Goal: Task Accomplishment & Management: Use online tool/utility

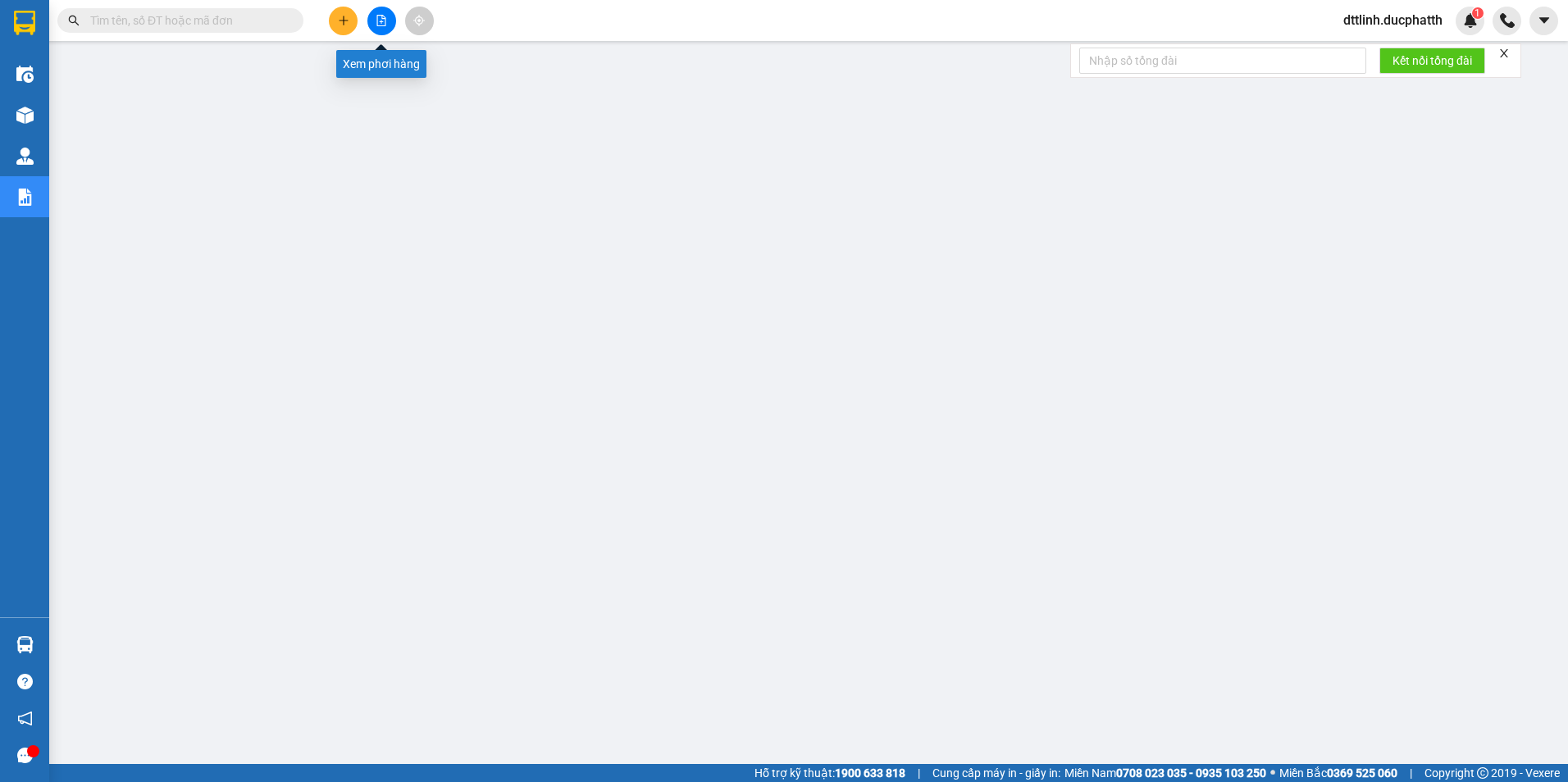
click at [375, 21] on icon "file-add" at bounding box center [381, 20] width 11 height 11
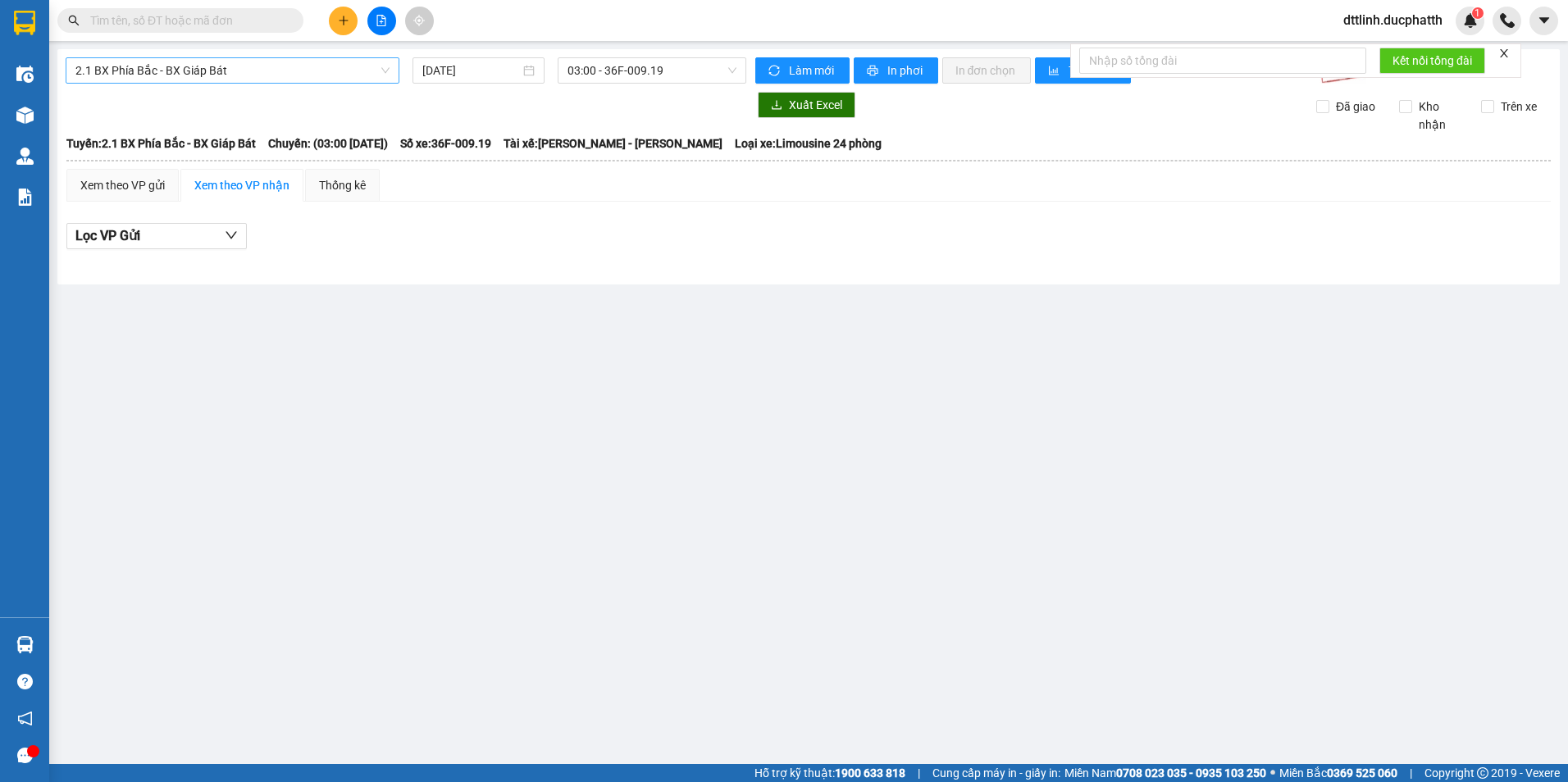
click at [248, 66] on span "2.1 BX Phía Bắc - BX Giáp Bát" at bounding box center [233, 71] width 314 height 25
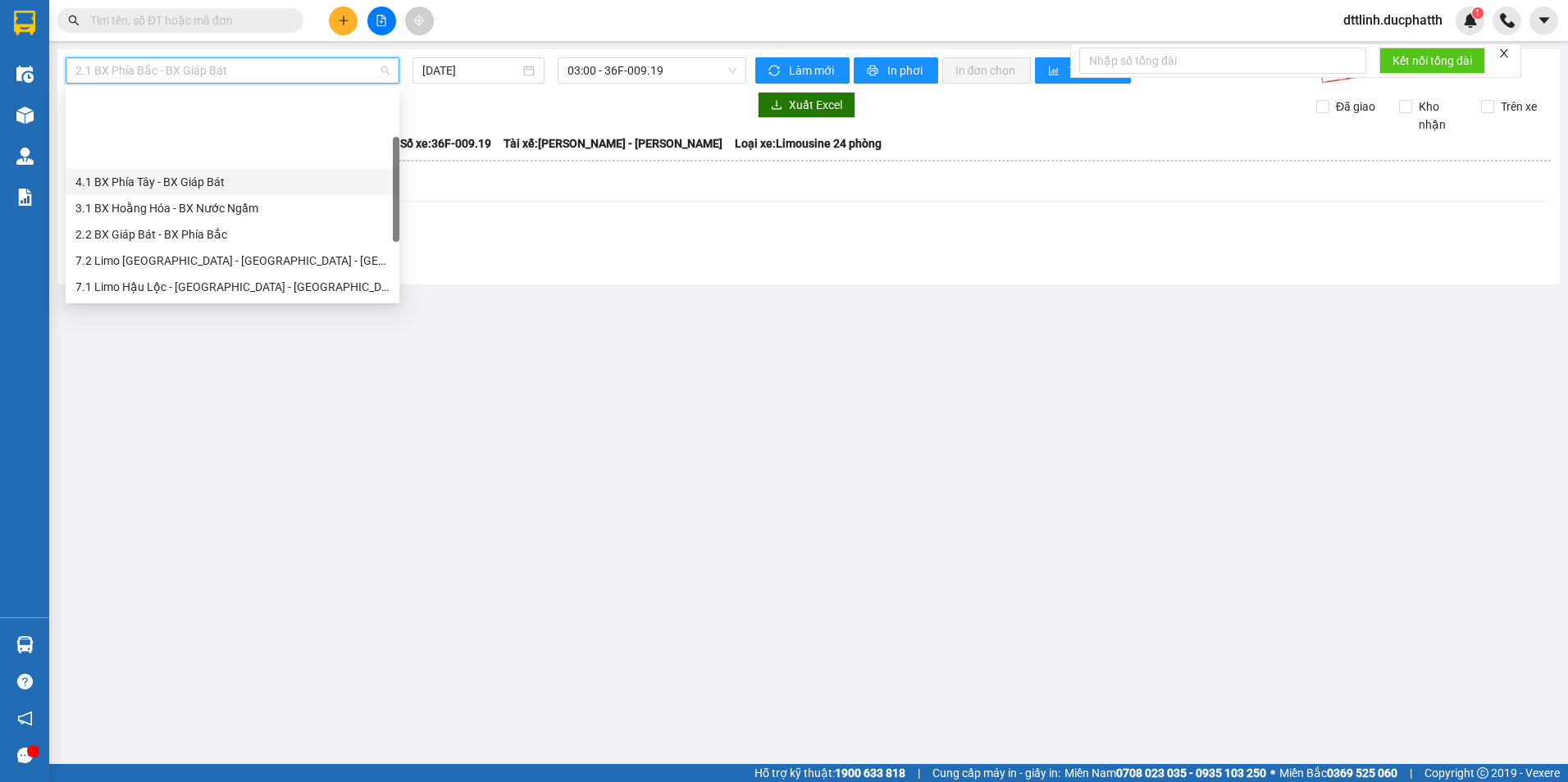
scroll to position [82, 0]
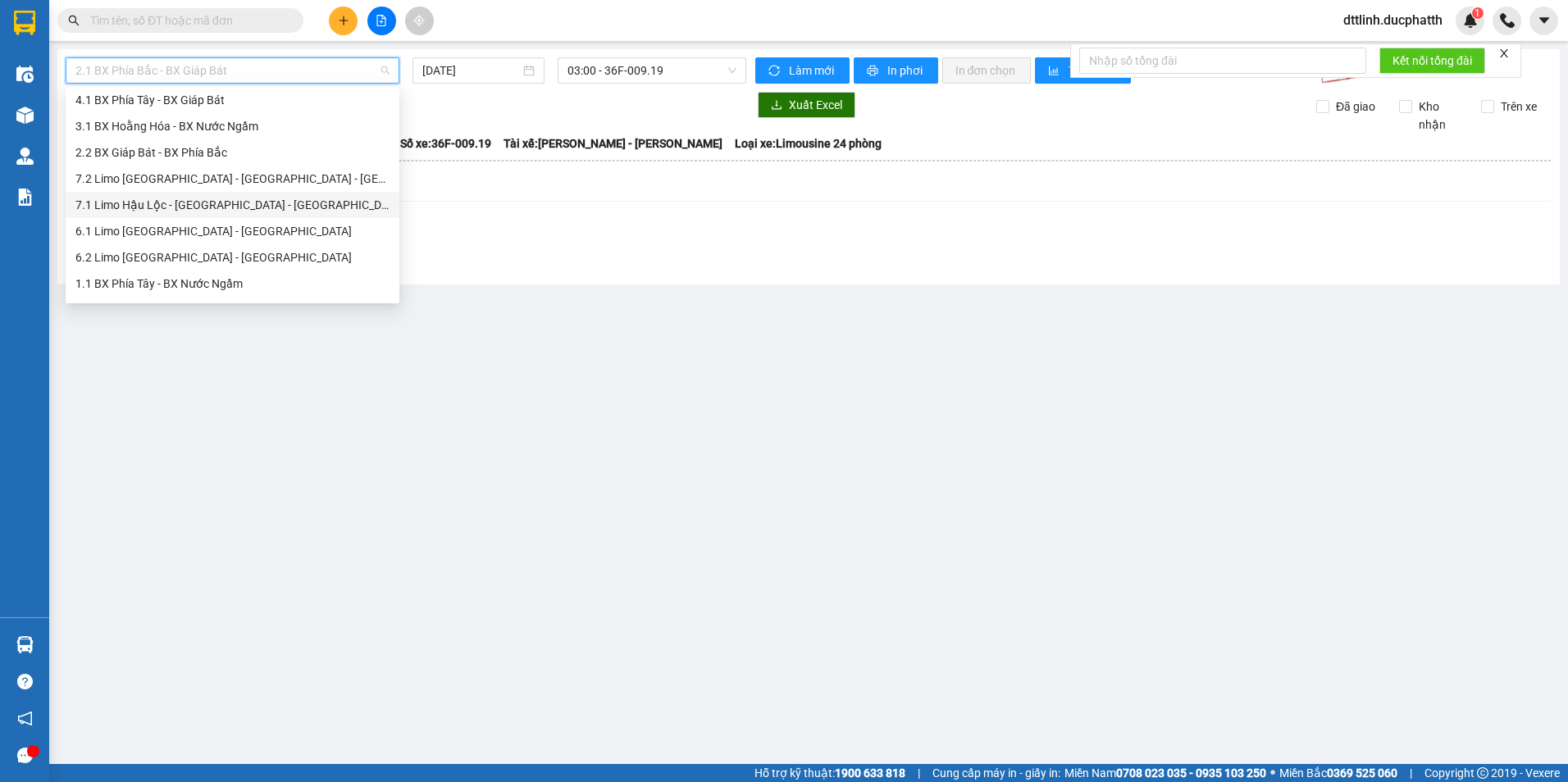
click at [170, 203] on div "7.1 Limo Hậu Lộc - [GEOGRAPHIC_DATA] - [GEOGRAPHIC_DATA]" at bounding box center [233, 205] width 314 height 18
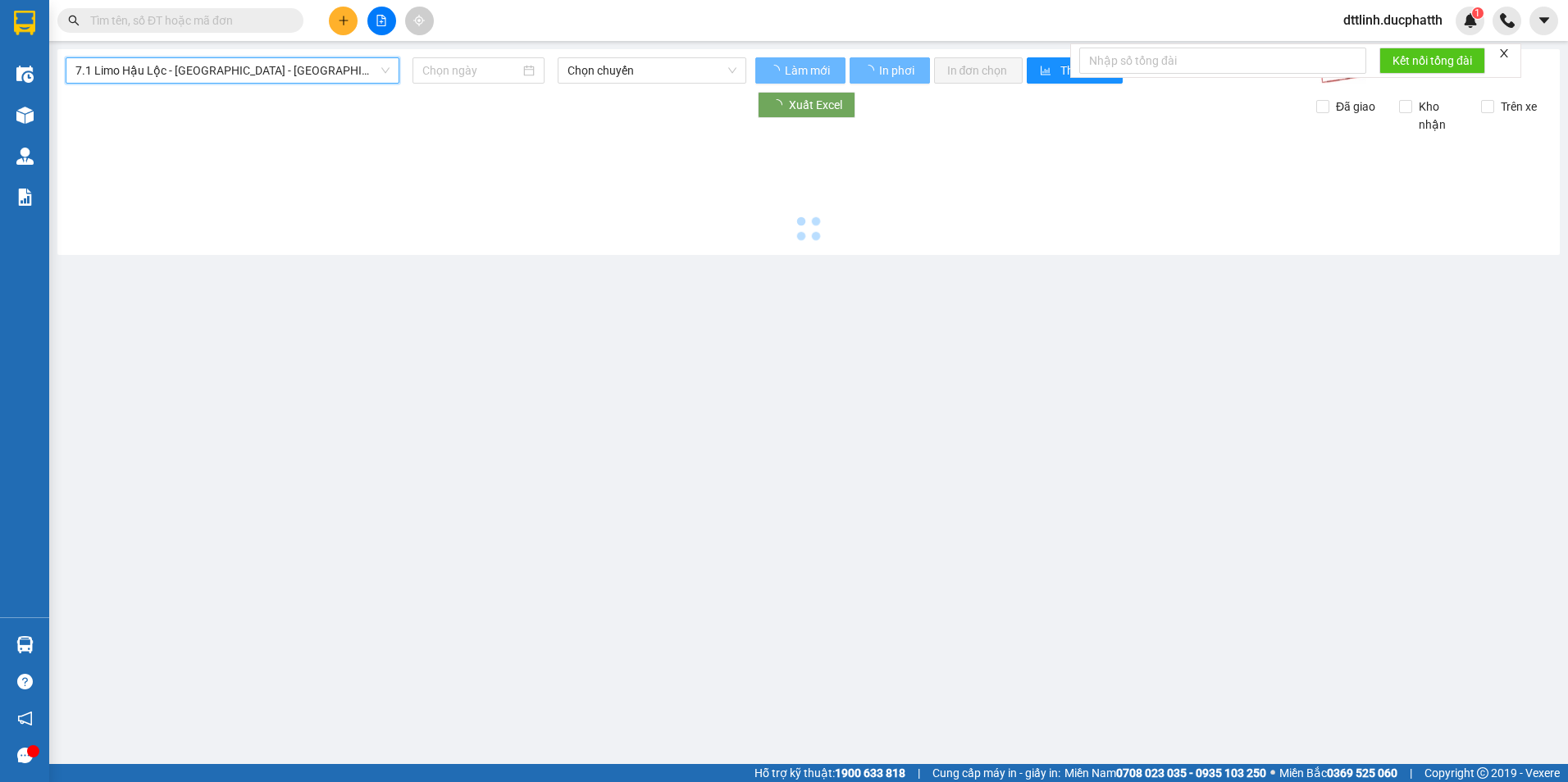
type input "[DATE]"
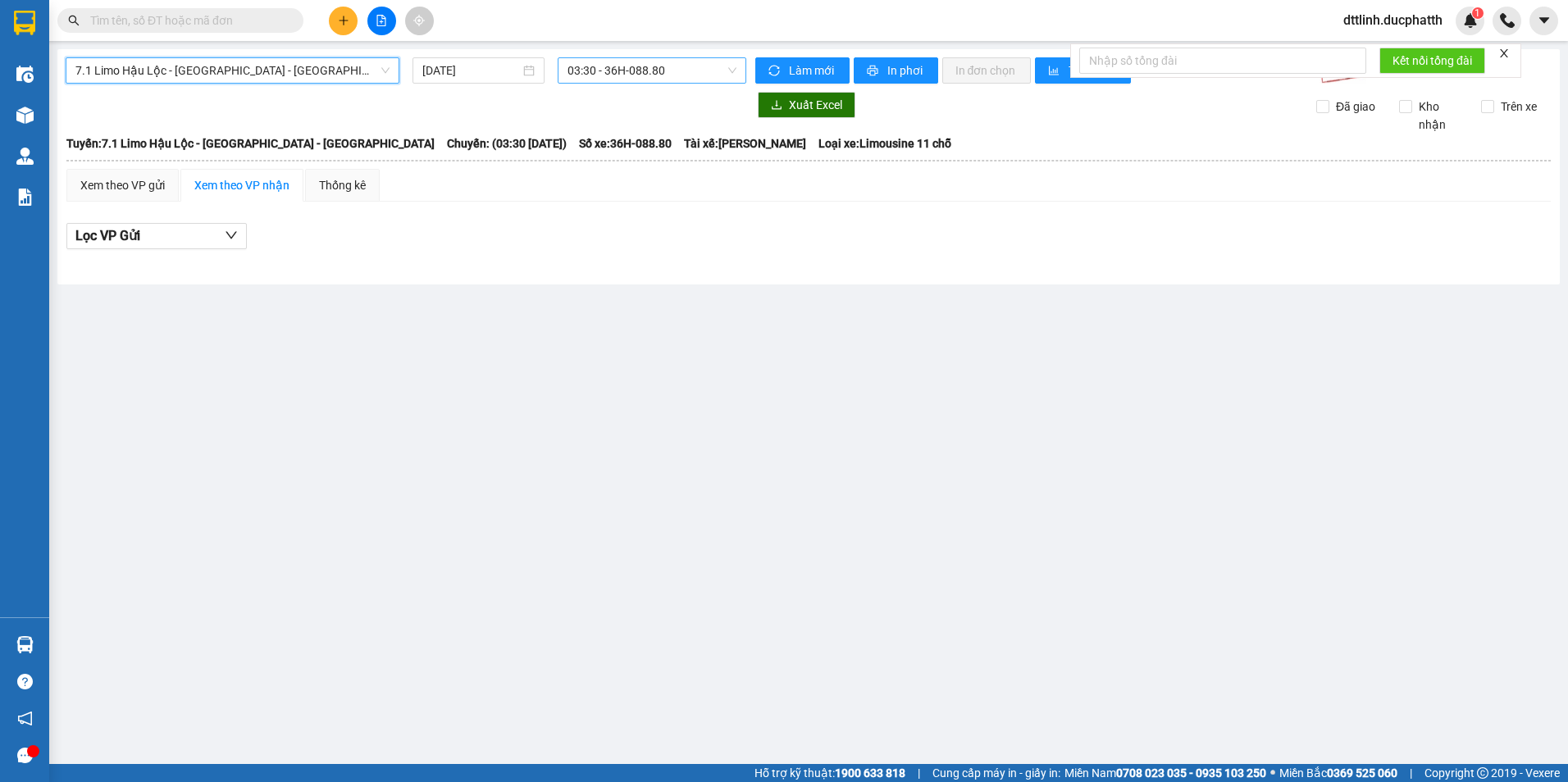
click at [666, 69] on span "03:30 - 36H-088.80" at bounding box center [652, 71] width 169 height 25
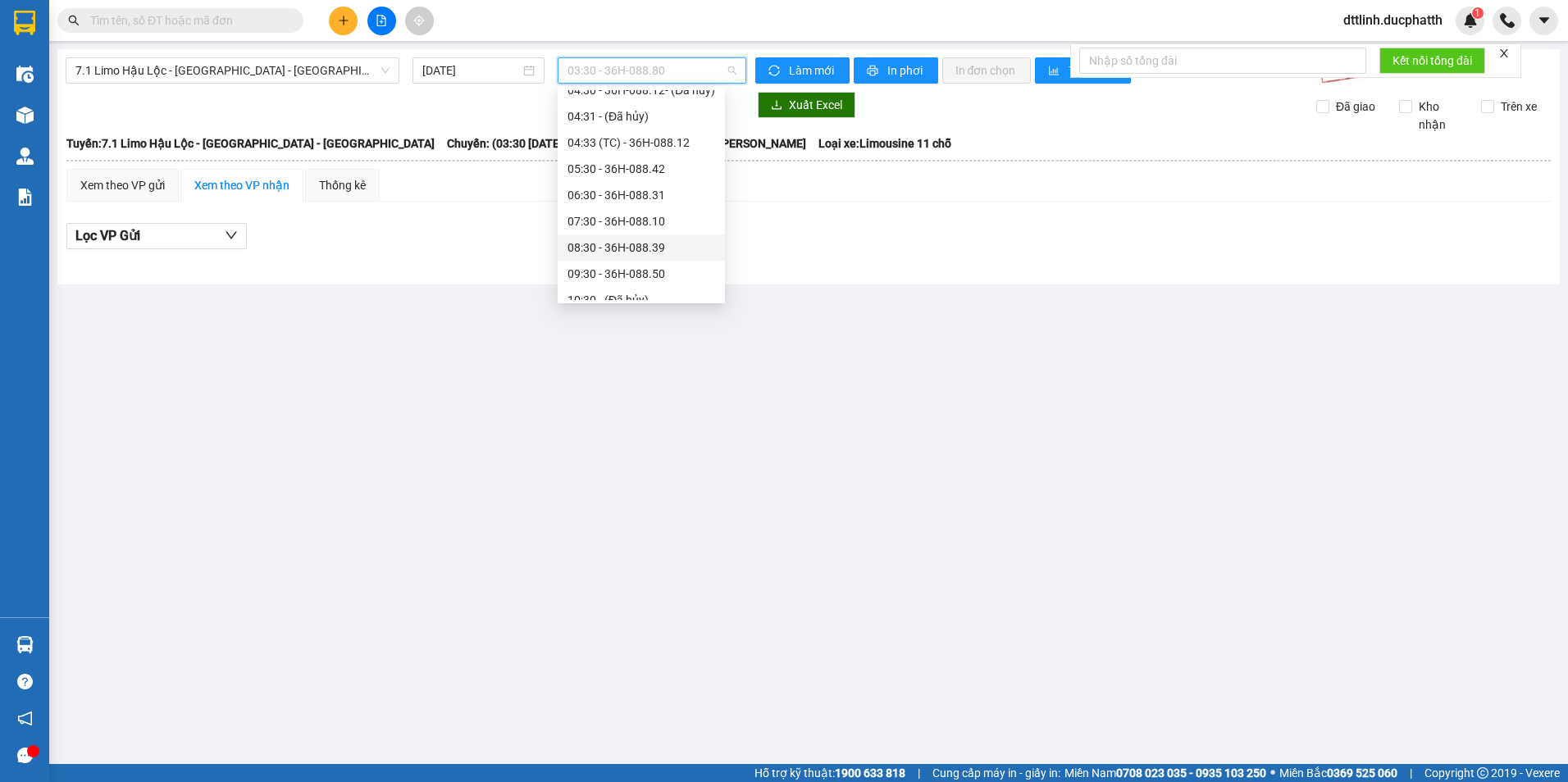
scroll to position [174, 0]
click at [610, 196] on div "09:30 - 36H-088.50" at bounding box center [641, 191] width 147 height 18
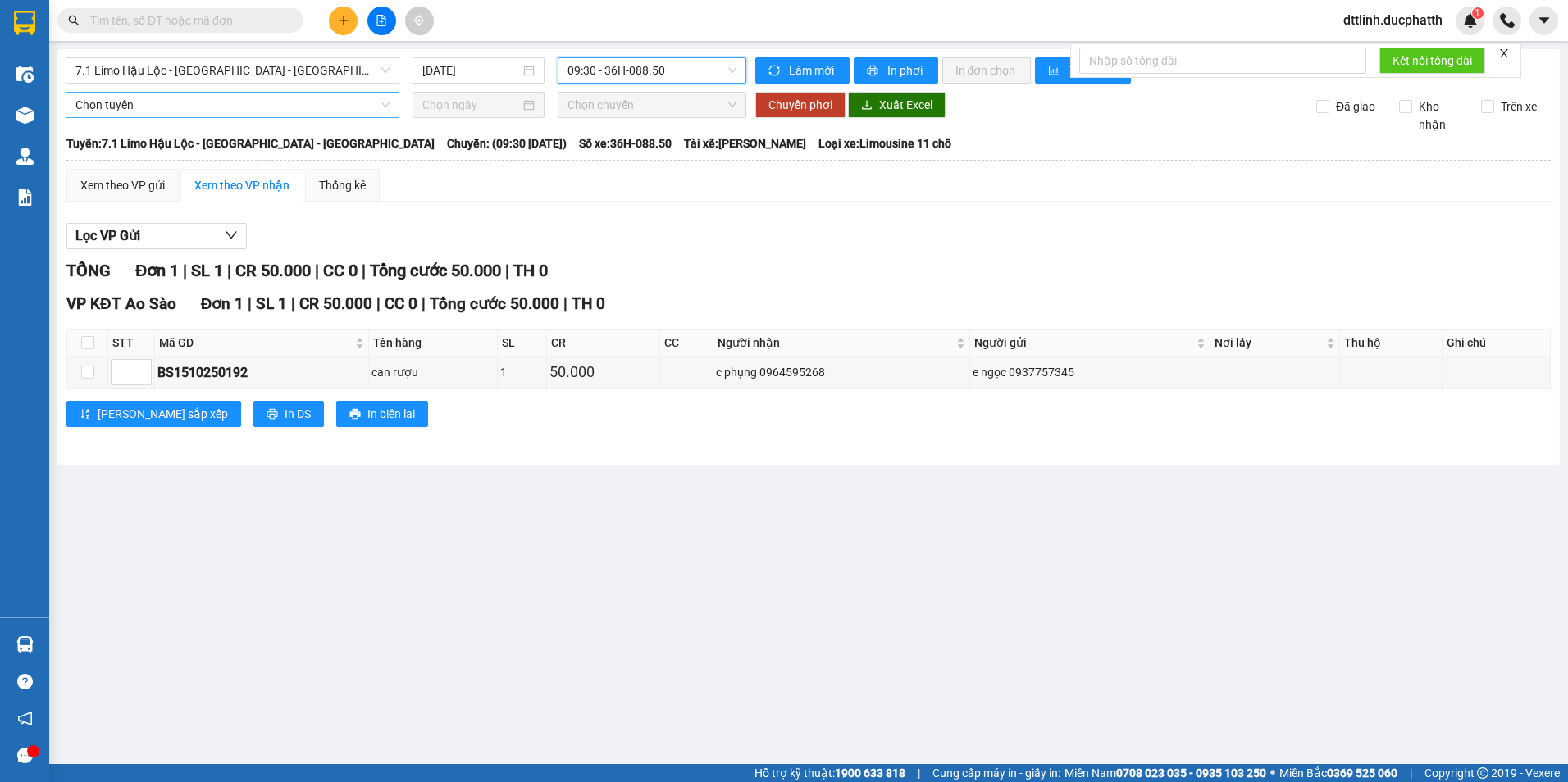
click at [253, 108] on span "Chọn tuyến" at bounding box center [233, 105] width 314 height 25
click at [91, 374] on input "checkbox" at bounding box center [88, 372] width 13 height 13
checkbox input "true"
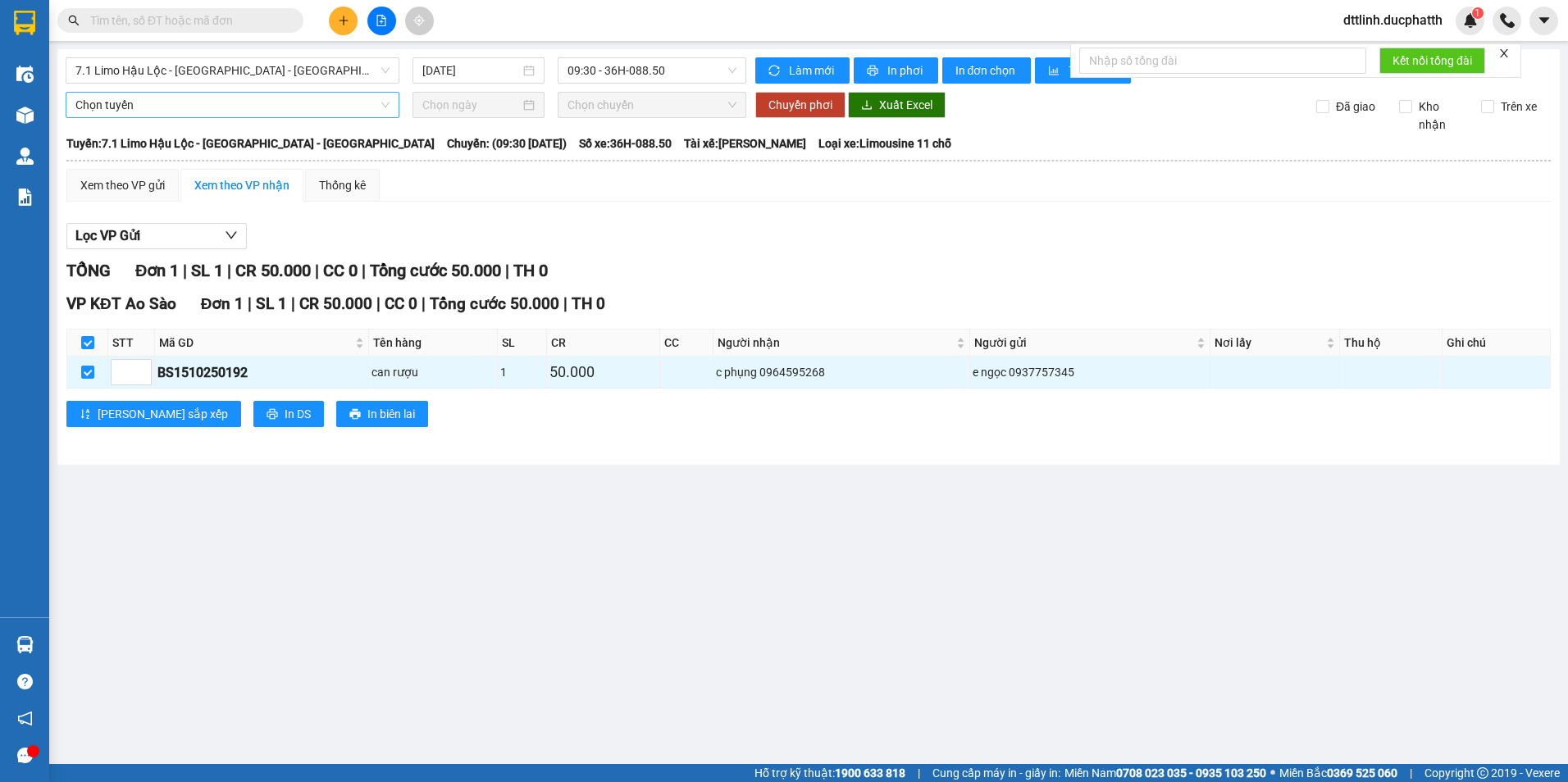
click at [260, 105] on span "Chọn tuyến" at bounding box center [233, 105] width 314 height 25
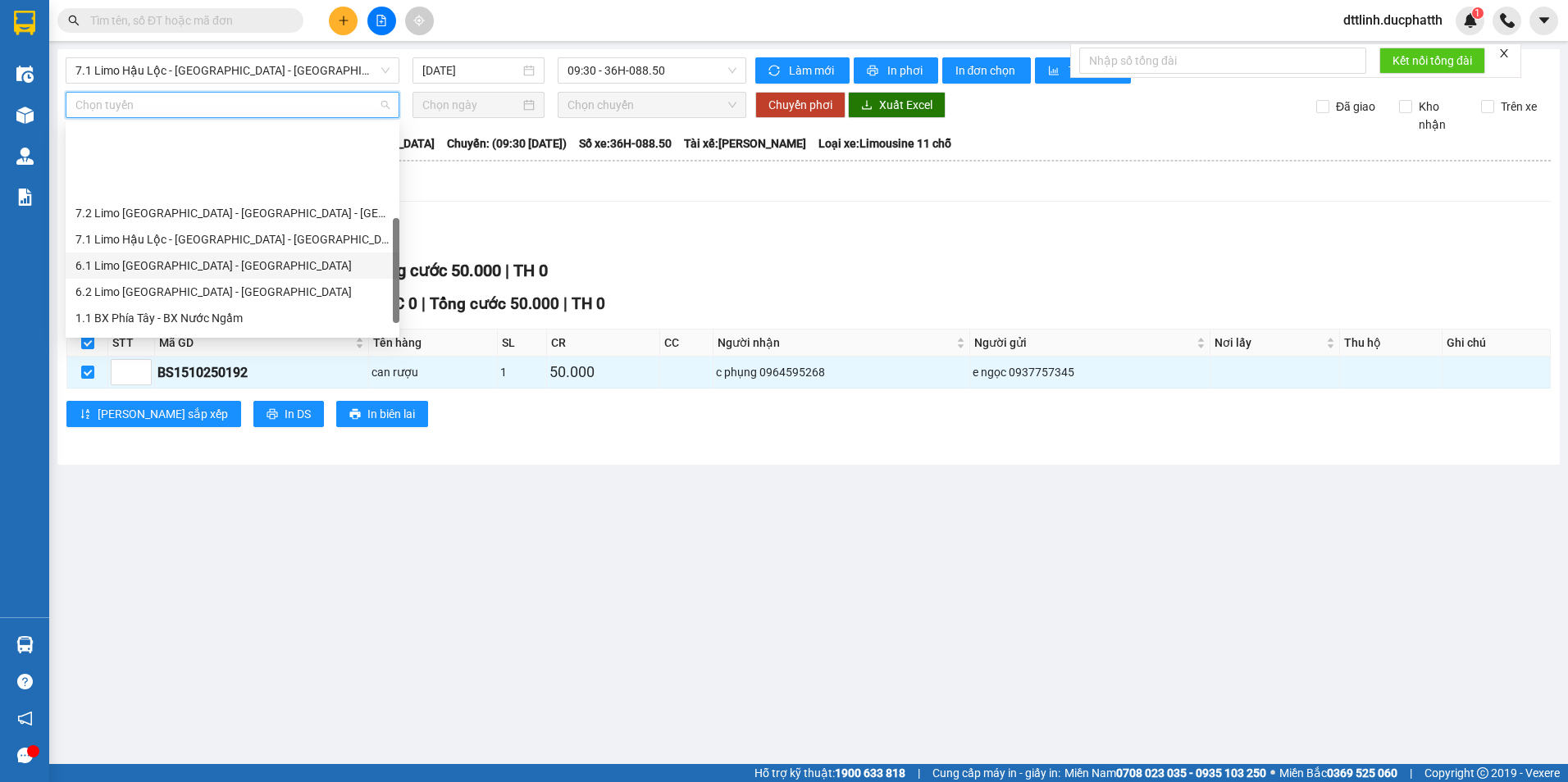
scroll to position [164, 0]
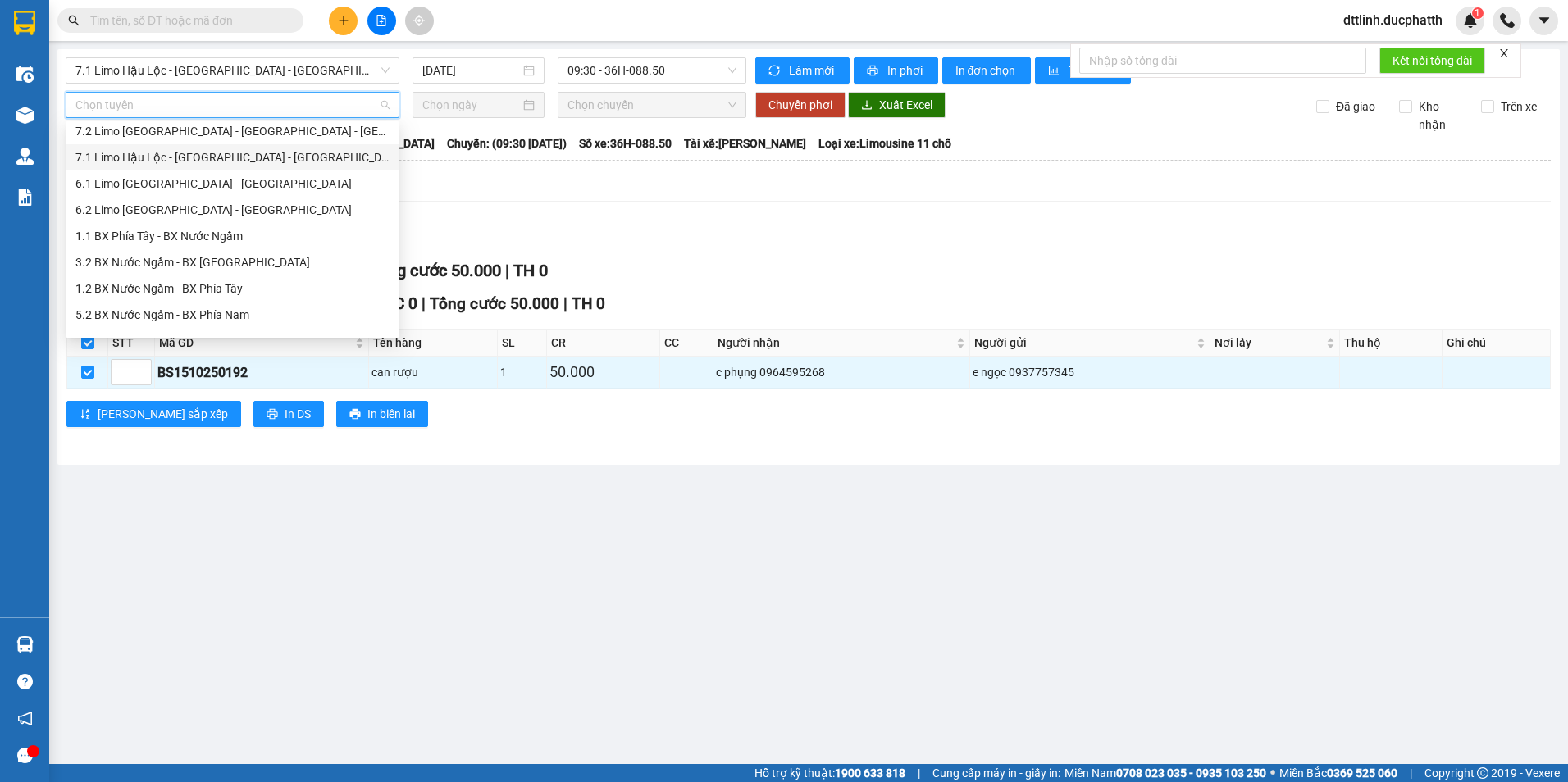
click at [199, 163] on div "7.1 Limo Hậu Lộc - [GEOGRAPHIC_DATA] - [GEOGRAPHIC_DATA]" at bounding box center [233, 157] width 314 height 18
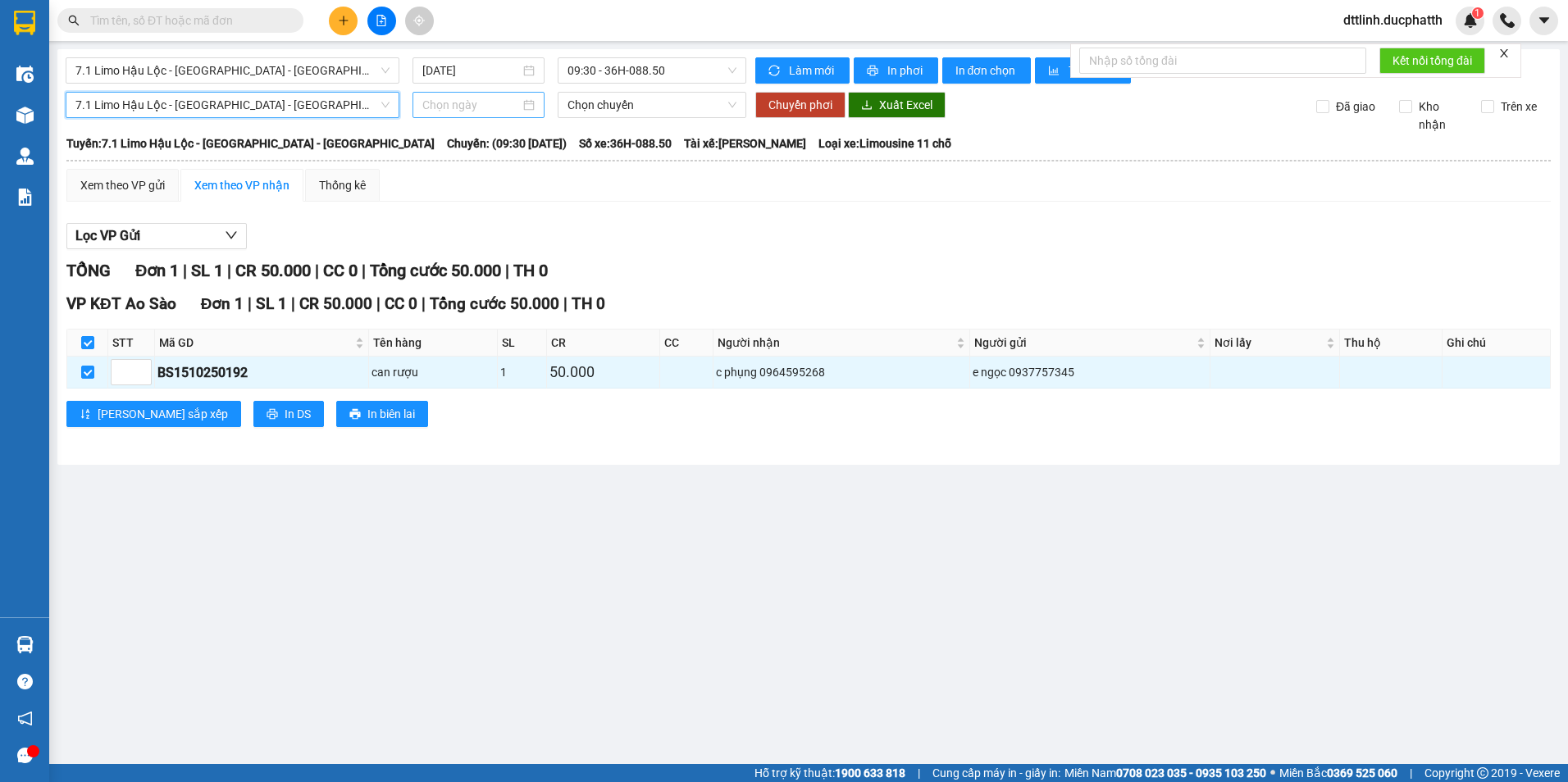
click at [490, 110] on input at bounding box center [470, 104] width 97 height 18
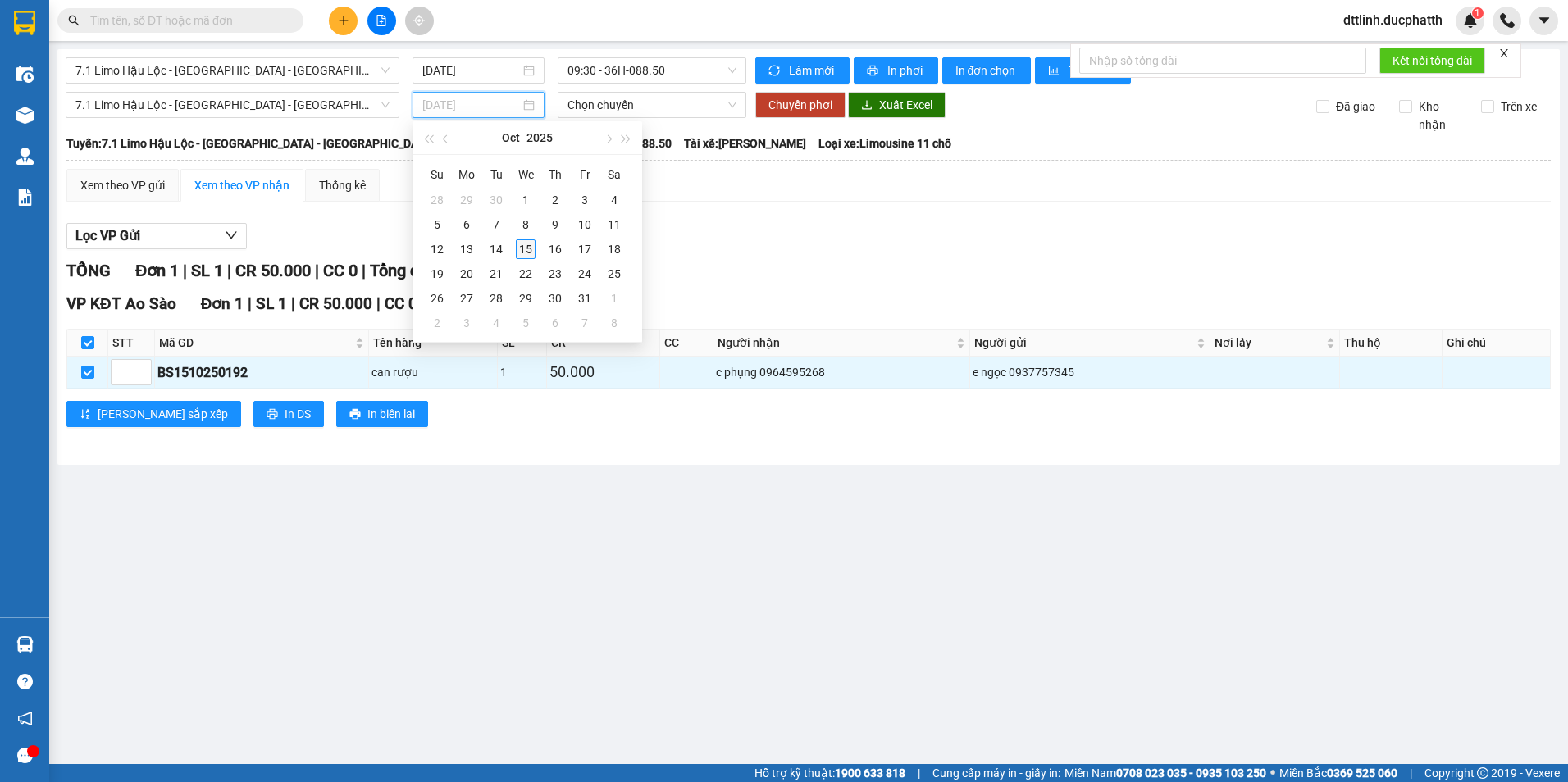
type input "[DATE]"
click at [528, 243] on div "15" at bounding box center [526, 249] width 20 height 20
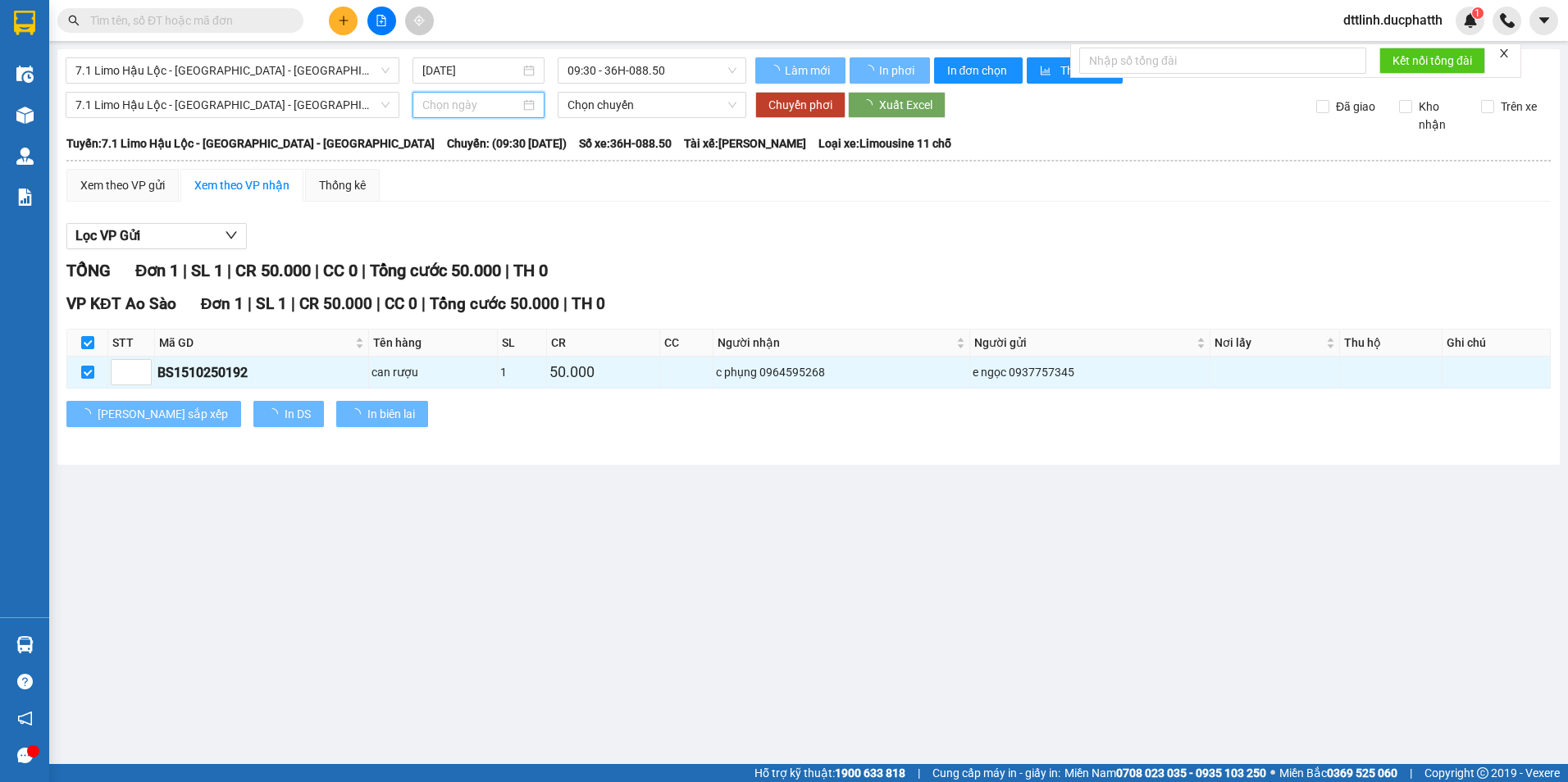
type input "[DATE]"
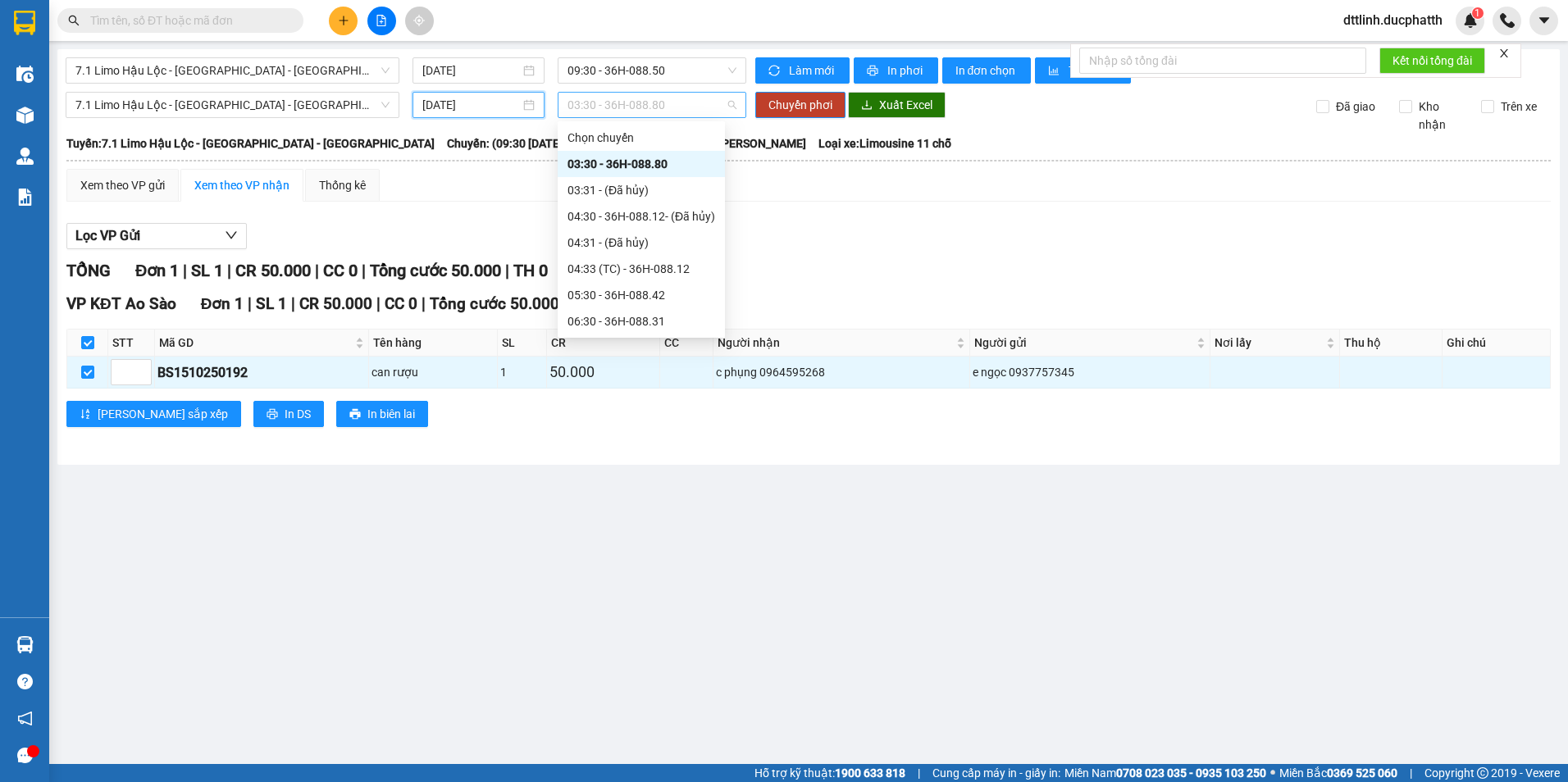
click at [697, 106] on span "03:30 - 36H-088.80" at bounding box center [652, 105] width 169 height 25
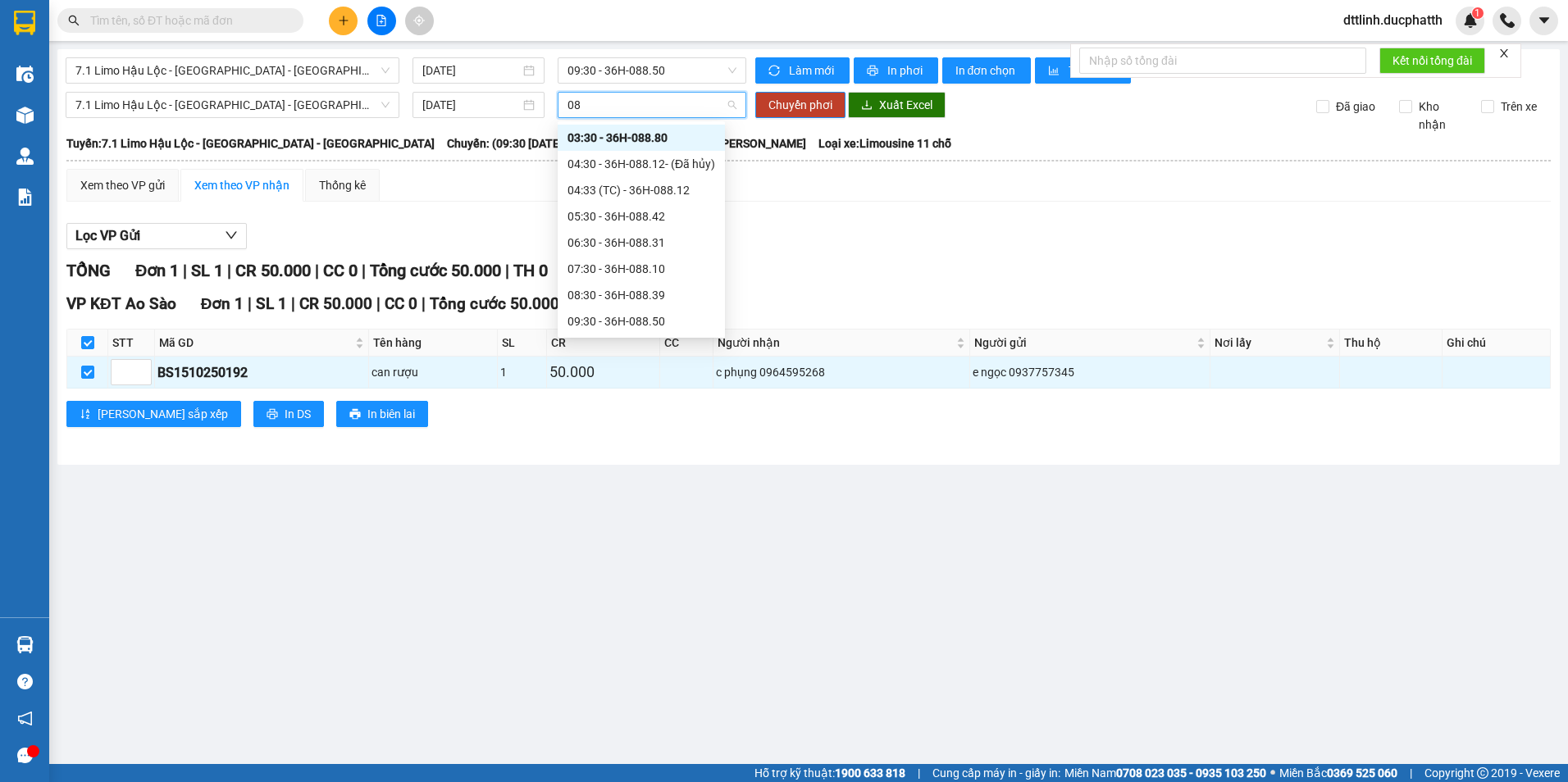
type input "0"
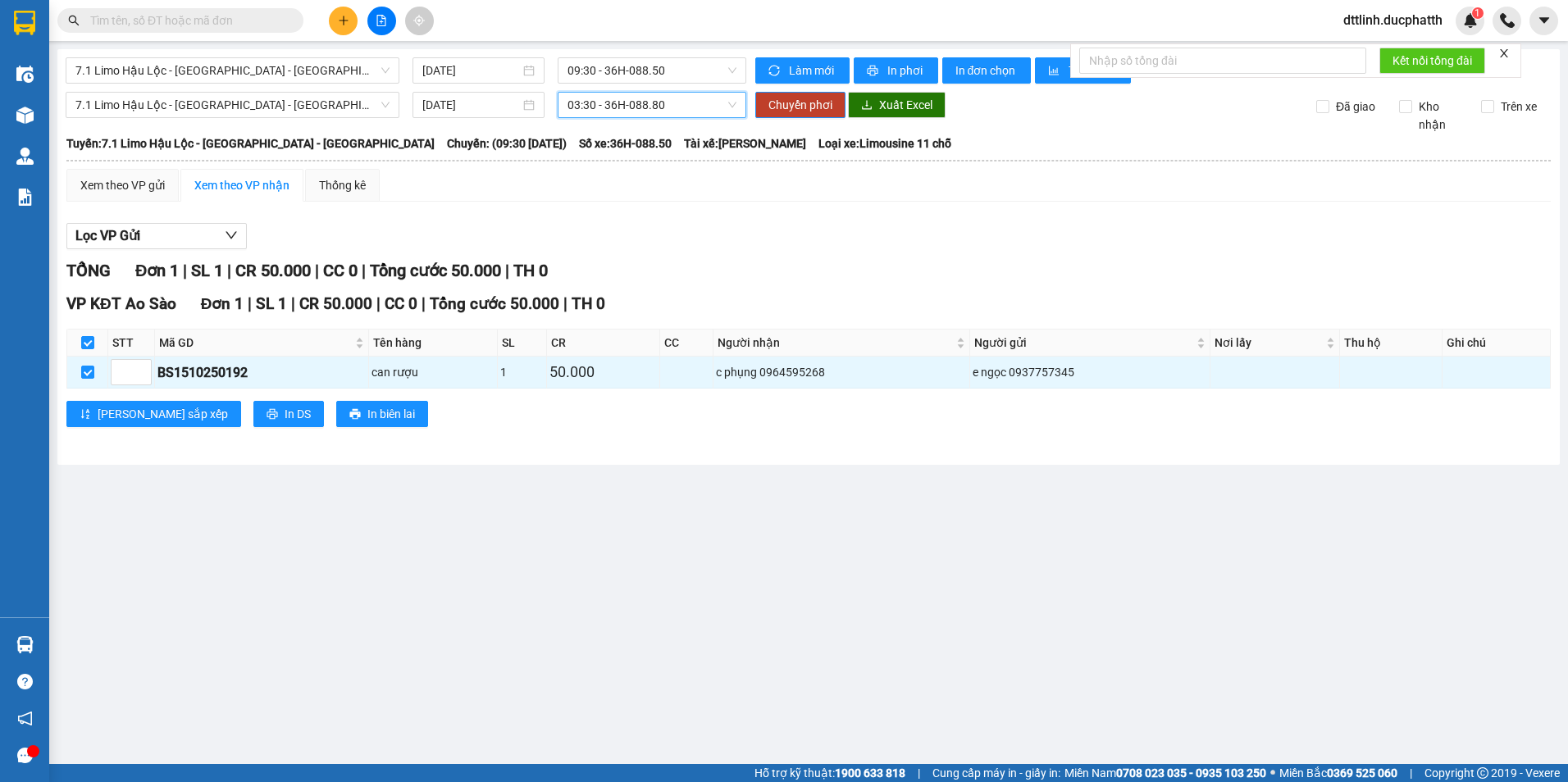
click at [677, 110] on span "03:30 - 36H-088.80" at bounding box center [652, 105] width 169 height 25
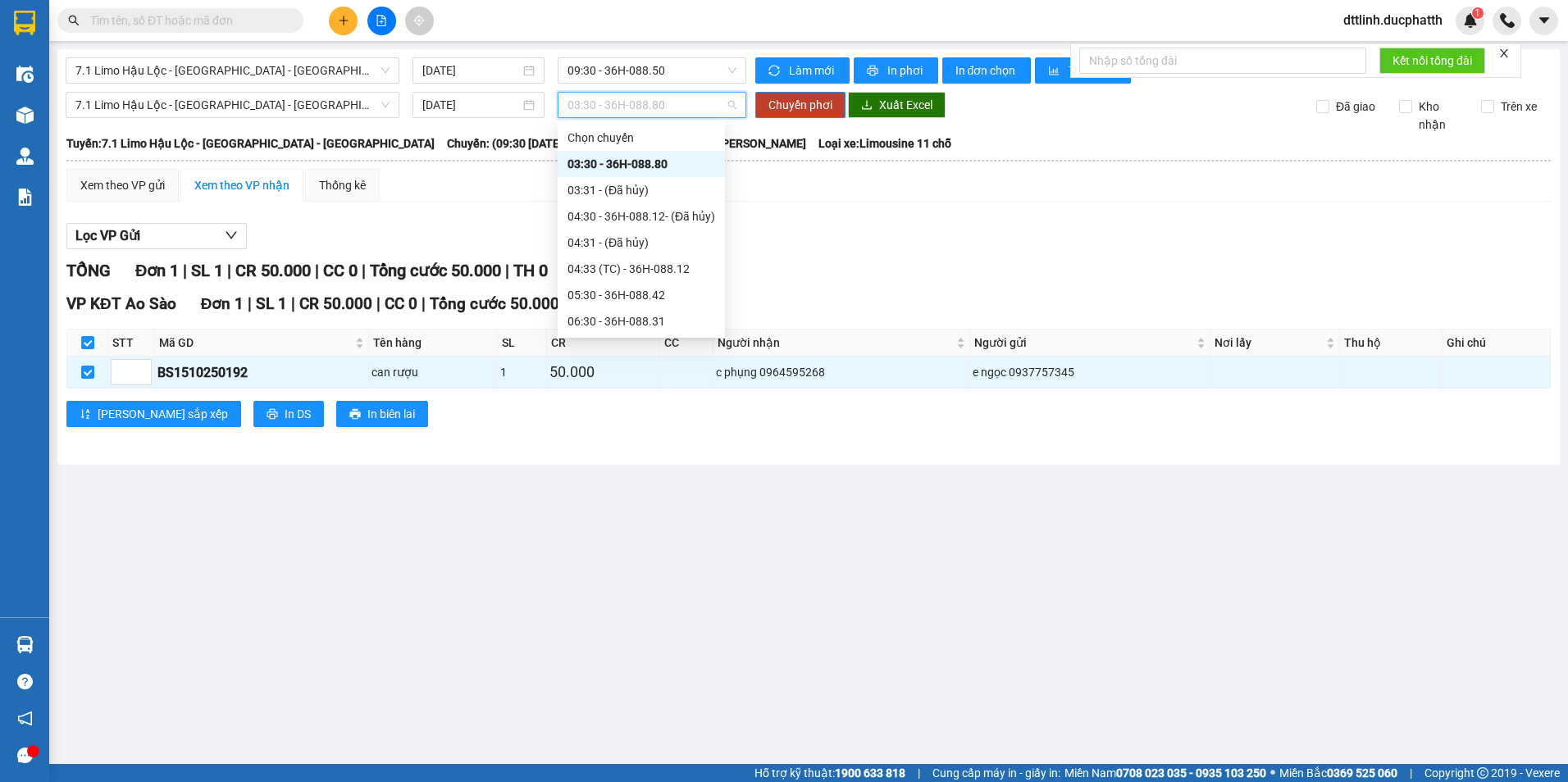
click at [704, 100] on span "03:30 - 36H-088.80" at bounding box center [652, 105] width 169 height 25
click at [669, 96] on span "03:30 - 36H-088.80" at bounding box center [652, 105] width 169 height 25
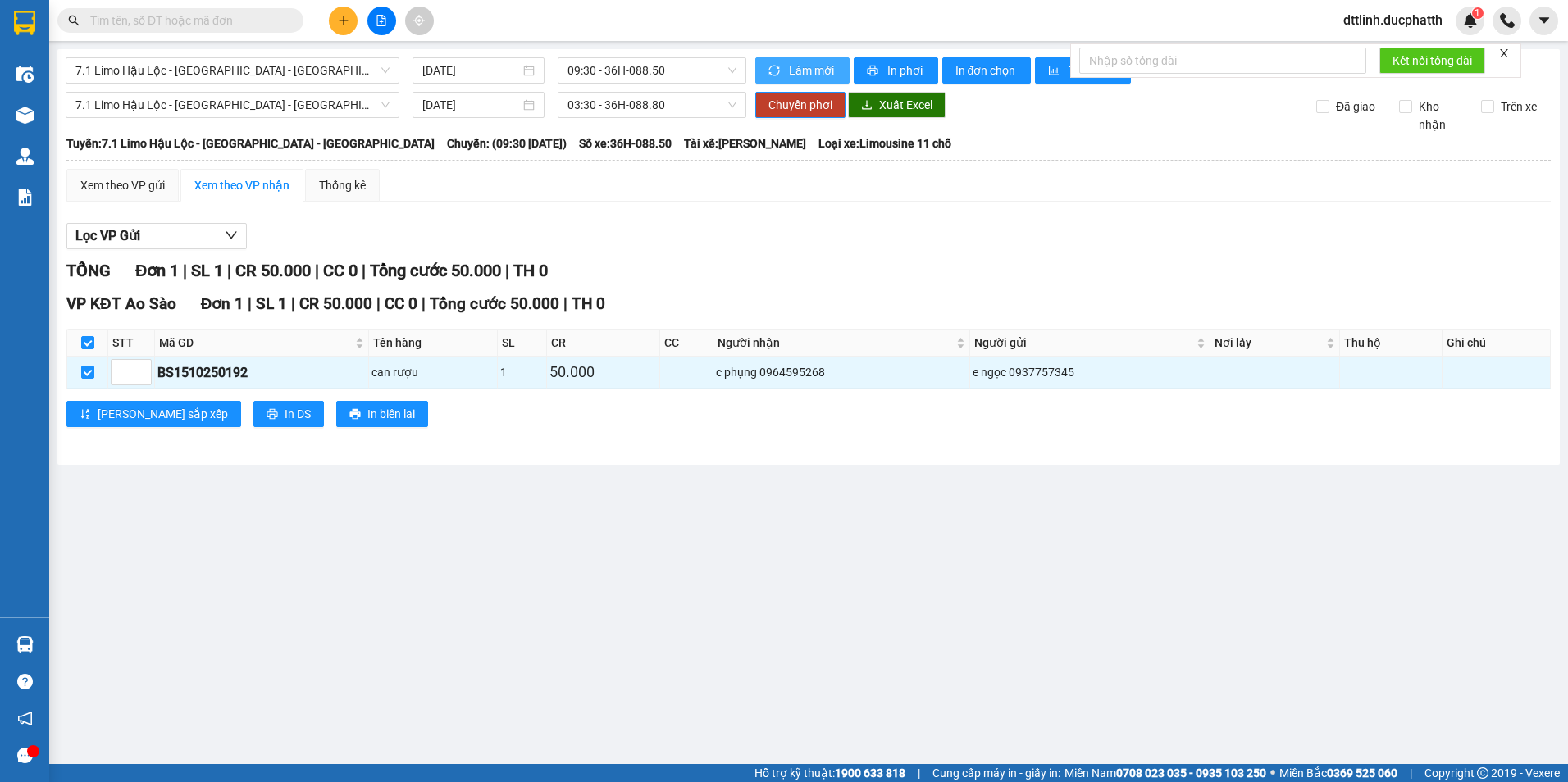
click at [790, 67] on span "Làm mới" at bounding box center [813, 70] width 48 height 18
click at [676, 107] on span "03:30 - 36H-088.80" at bounding box center [652, 105] width 169 height 25
click at [634, 108] on span "03:30 - 36H-088.80" at bounding box center [652, 105] width 169 height 25
click at [641, 99] on span "03:30 - 36H-088.80" at bounding box center [652, 105] width 169 height 25
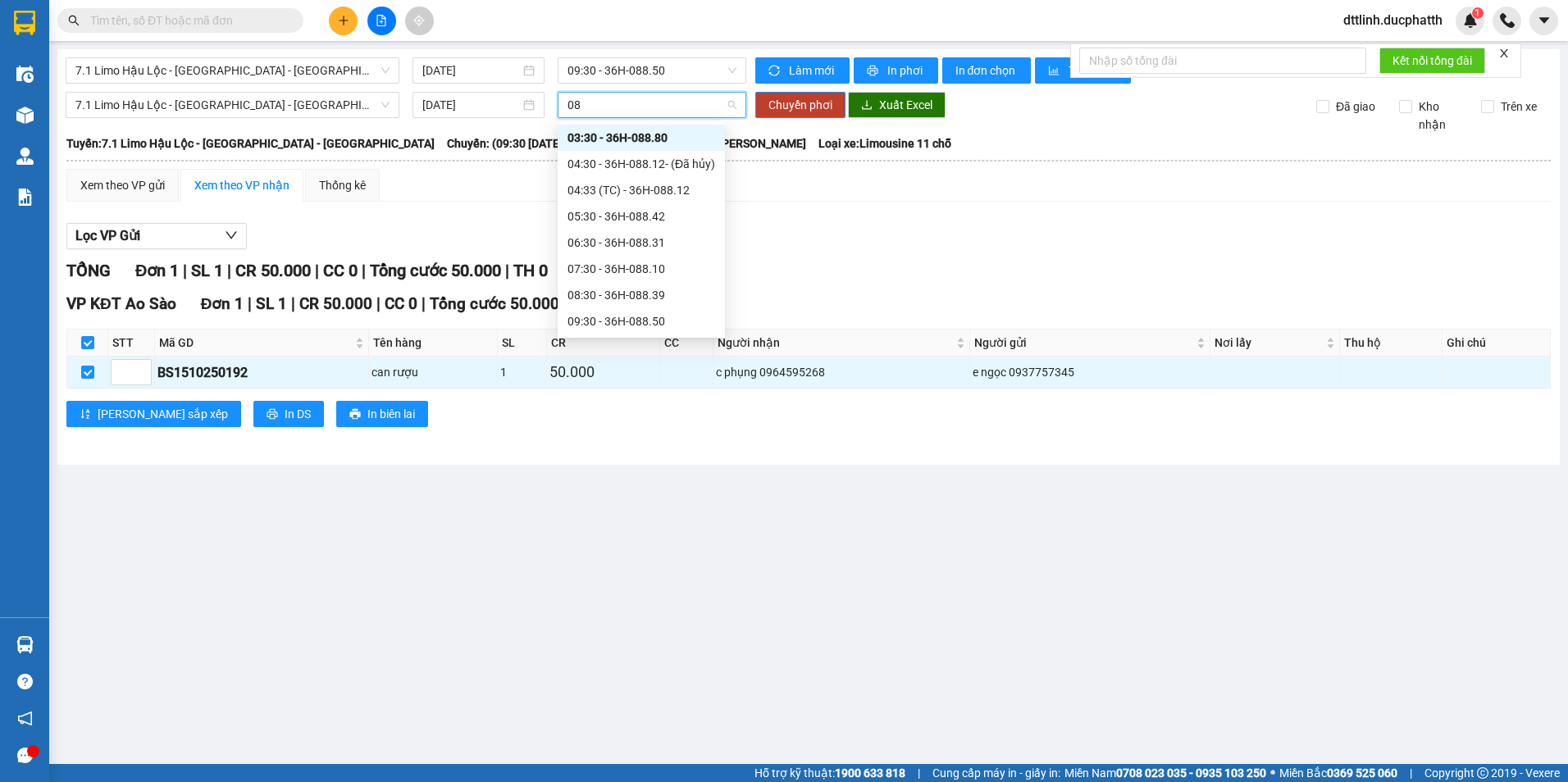
type input "0"
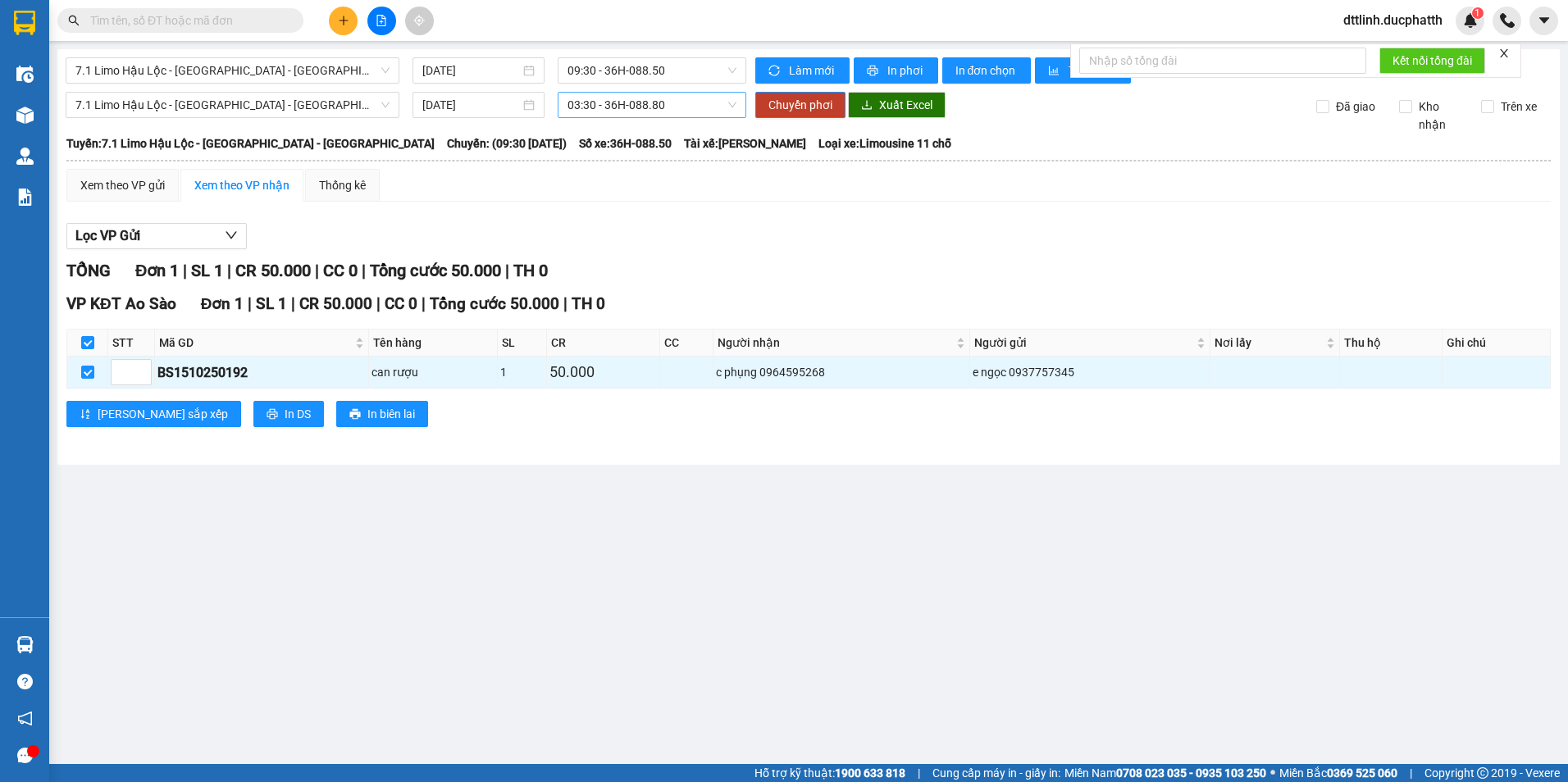
click at [911, 241] on div "Lọc VP Gửi" at bounding box center [808, 236] width 1484 height 27
click at [332, 112] on span "7.1 Limo Hậu Lộc - [GEOGRAPHIC_DATA] - [GEOGRAPHIC_DATA]" at bounding box center [233, 105] width 314 height 25
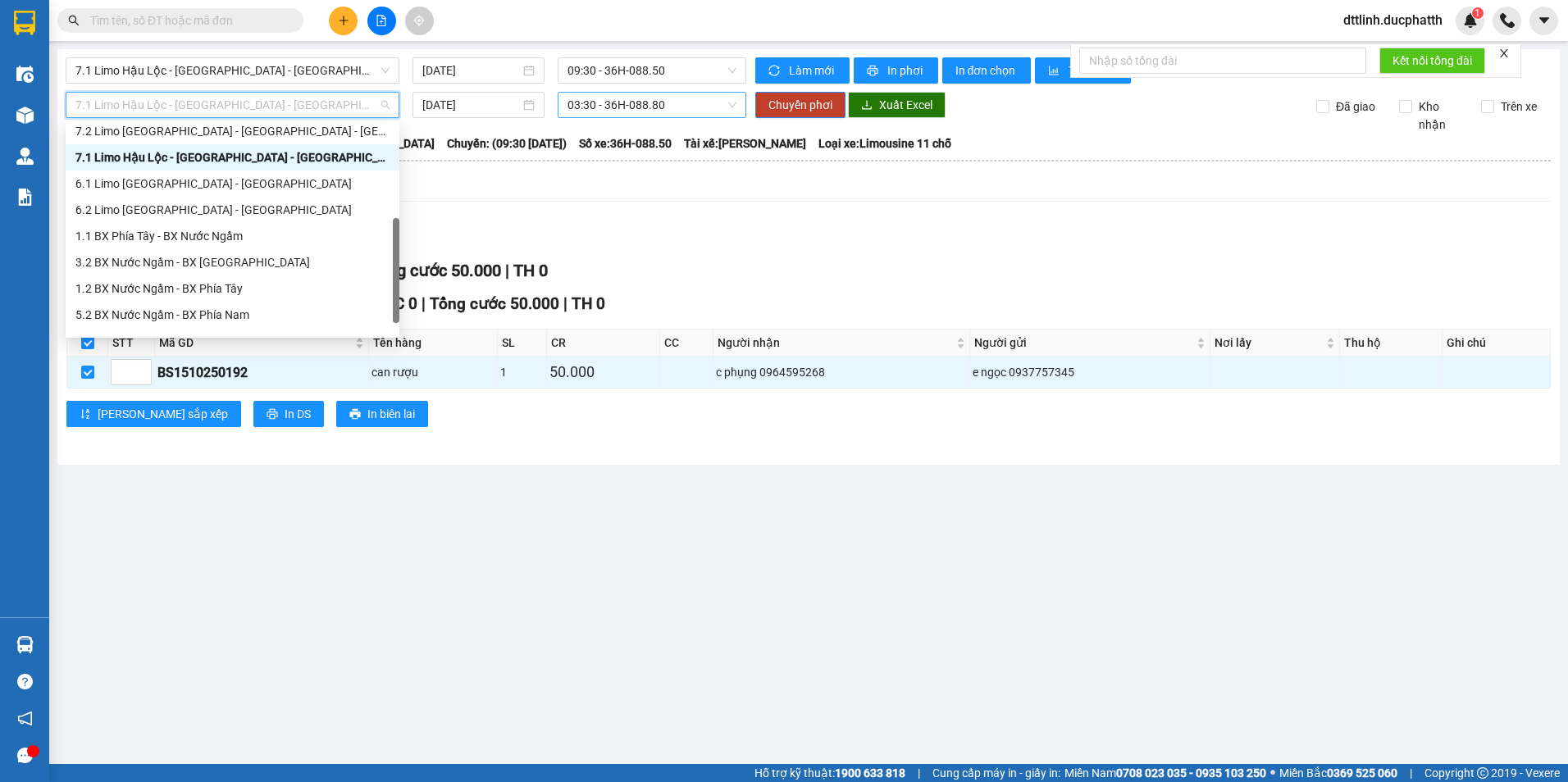
click at [501, 199] on div "Xem theo VP gửi Xem theo VP nhận Thống kê" at bounding box center [808, 185] width 1484 height 33
